Goal: Information Seeking & Learning: Find specific fact

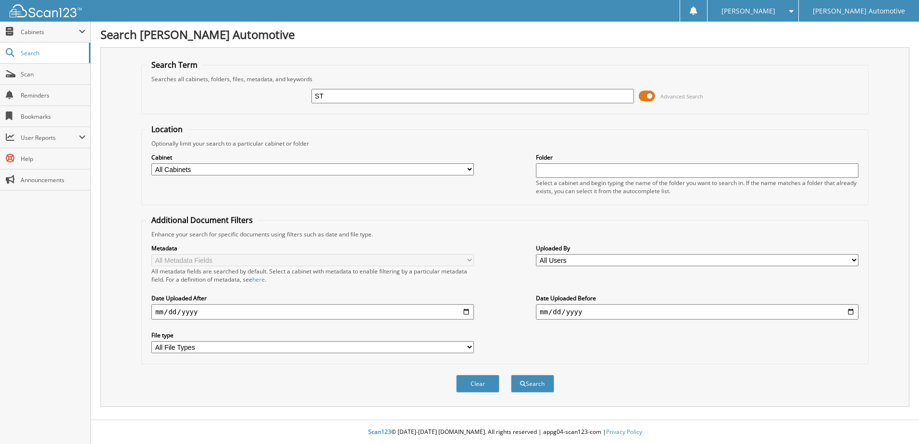
type input "S"
type input "ALLIE"
click at [511, 375] on button "Search" at bounding box center [532, 384] width 43 height 18
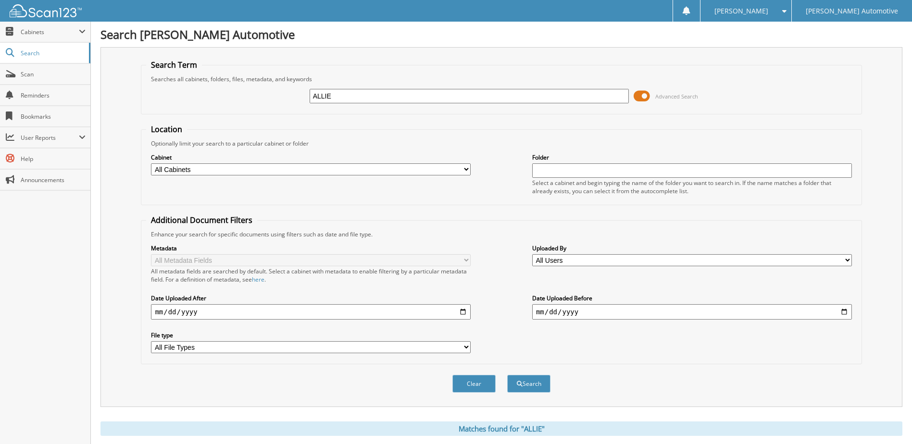
drag, startPoint x: 336, startPoint y: 100, endPoint x: 285, endPoint y: 101, distance: 50.5
click at [285, 101] on div "ALLIE Advanced Search" at bounding box center [501, 96] width 710 height 26
type input "RAM"
click at [507, 375] on button "Search" at bounding box center [528, 384] width 43 height 18
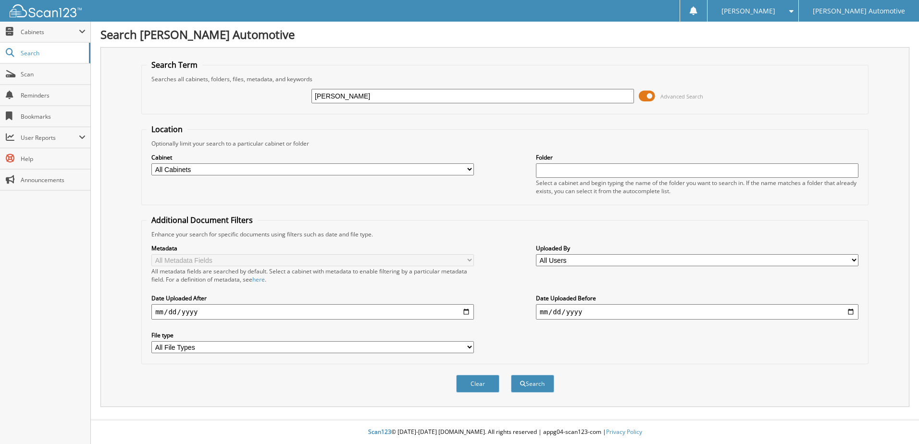
type input "STACEY MASON"
click at [511, 375] on button "Search" at bounding box center [532, 384] width 43 height 18
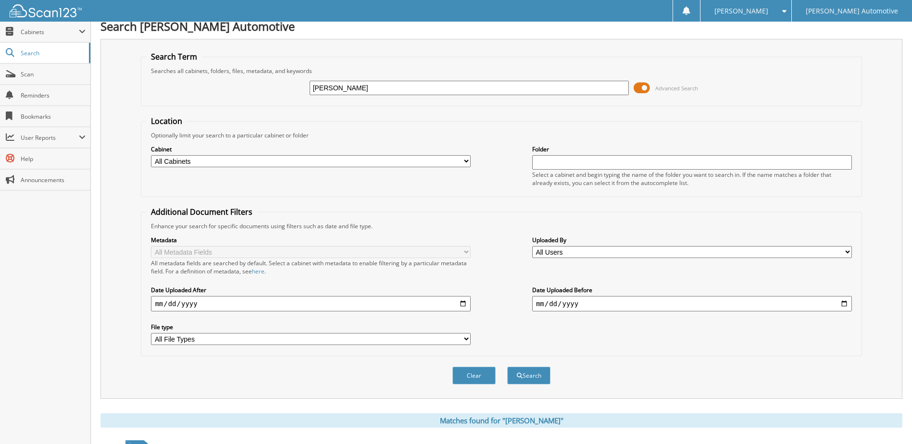
scroll to position [2, 0]
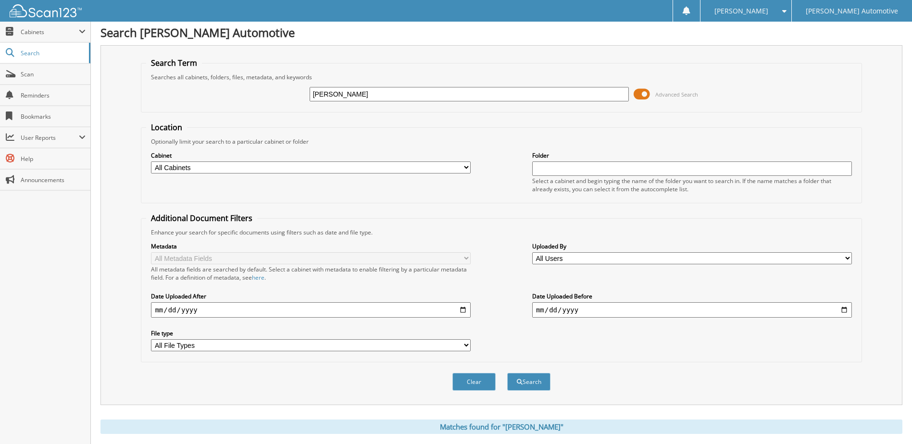
drag, startPoint x: 374, startPoint y: 99, endPoint x: 298, endPoint y: 97, distance: 76.5
click at [298, 97] on div "[PERSON_NAME] Advanced Search" at bounding box center [501, 94] width 710 height 26
type input "[PERSON_NAME]"
click at [507, 373] on button "Search" at bounding box center [528, 382] width 43 height 18
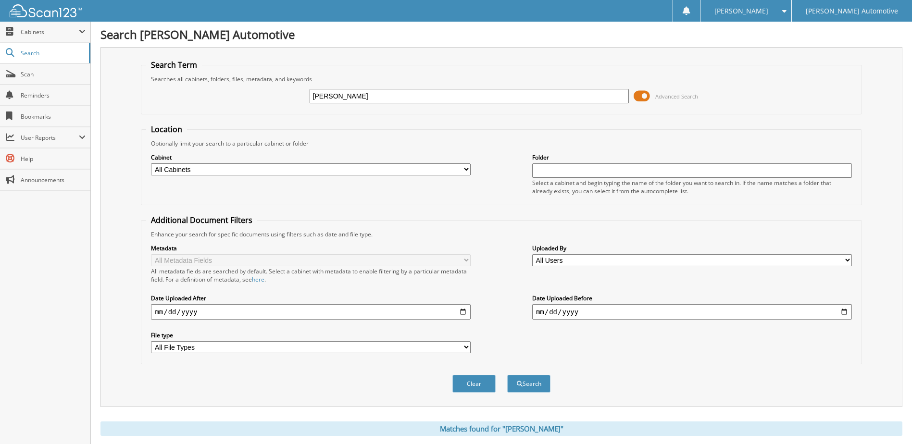
drag, startPoint x: 399, startPoint y: 93, endPoint x: 305, endPoint y: 96, distance: 94.7
click at [305, 96] on div "BLAKER HERNANDEZ Advanced Search" at bounding box center [501, 96] width 710 height 26
click at [303, 99] on div "Advanced Search" at bounding box center [501, 96] width 710 height 26
click at [40, 77] on span "Scan" at bounding box center [53, 74] width 65 height 8
